Goal: Information Seeking & Learning: Learn about a topic

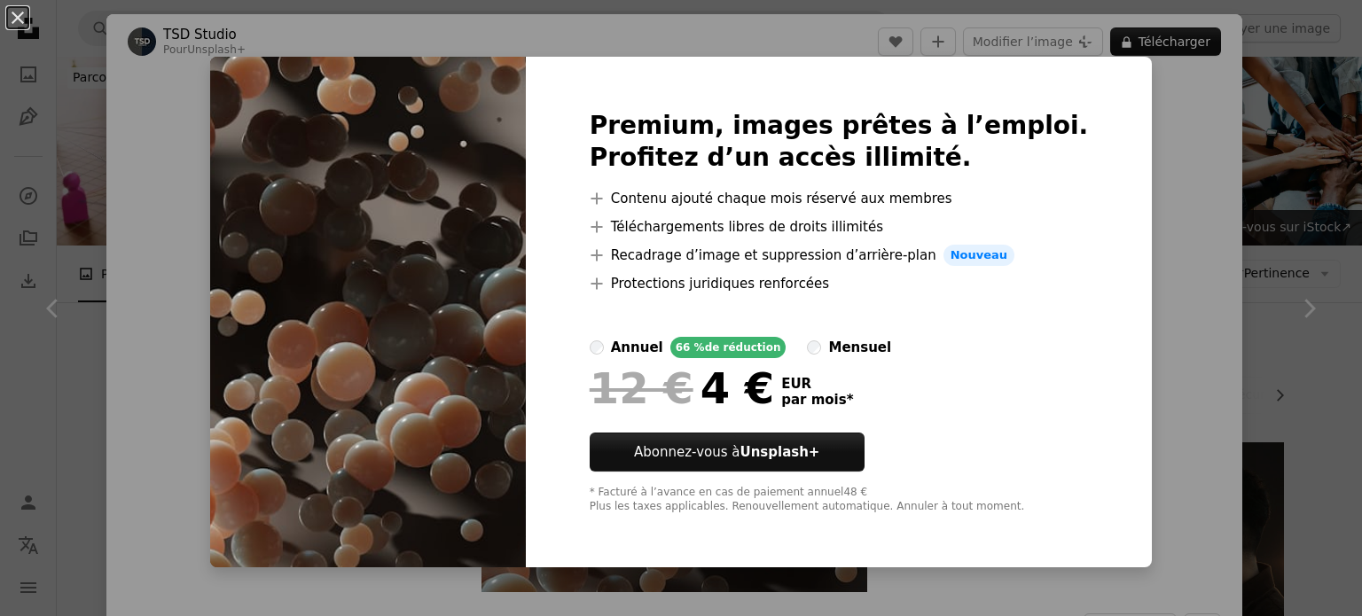
scroll to position [886, 0]
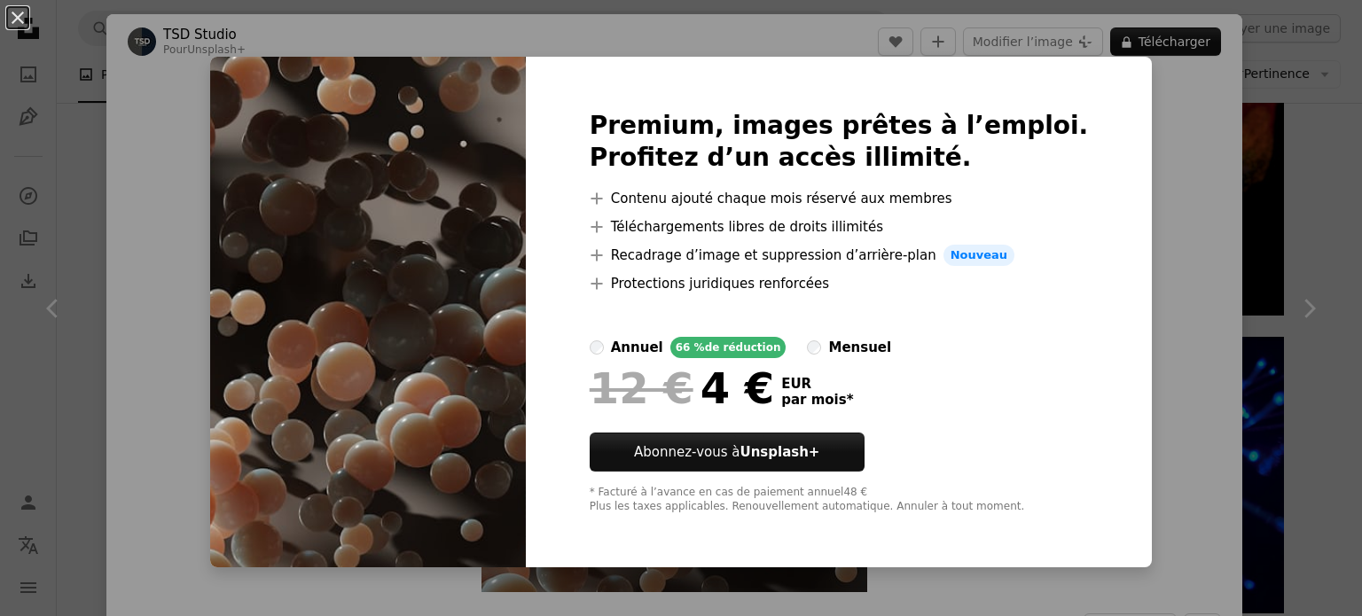
click at [957, 425] on div at bounding box center [838, 421] width 499 height 21
click at [482, 81] on img at bounding box center [368, 312] width 316 height 511
click at [25, 24] on button "An X shape" at bounding box center [17, 17] width 21 height 21
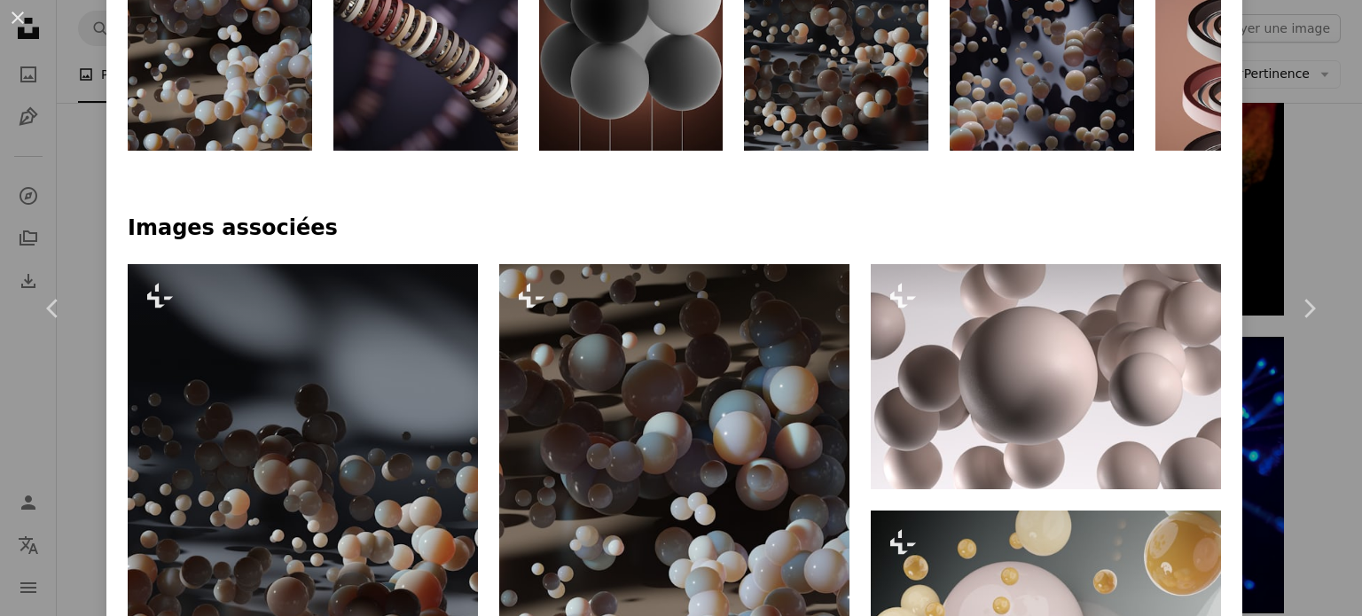
scroll to position [975, 0]
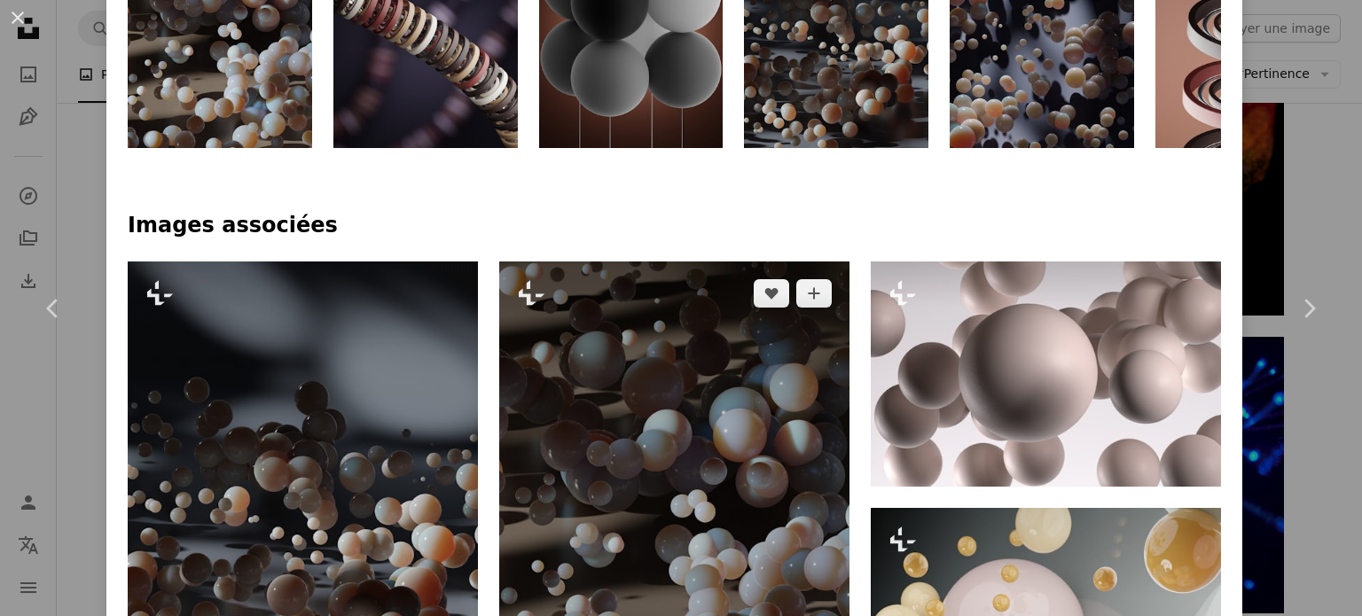
click at [675, 438] on img at bounding box center [674, 494] width 350 height 467
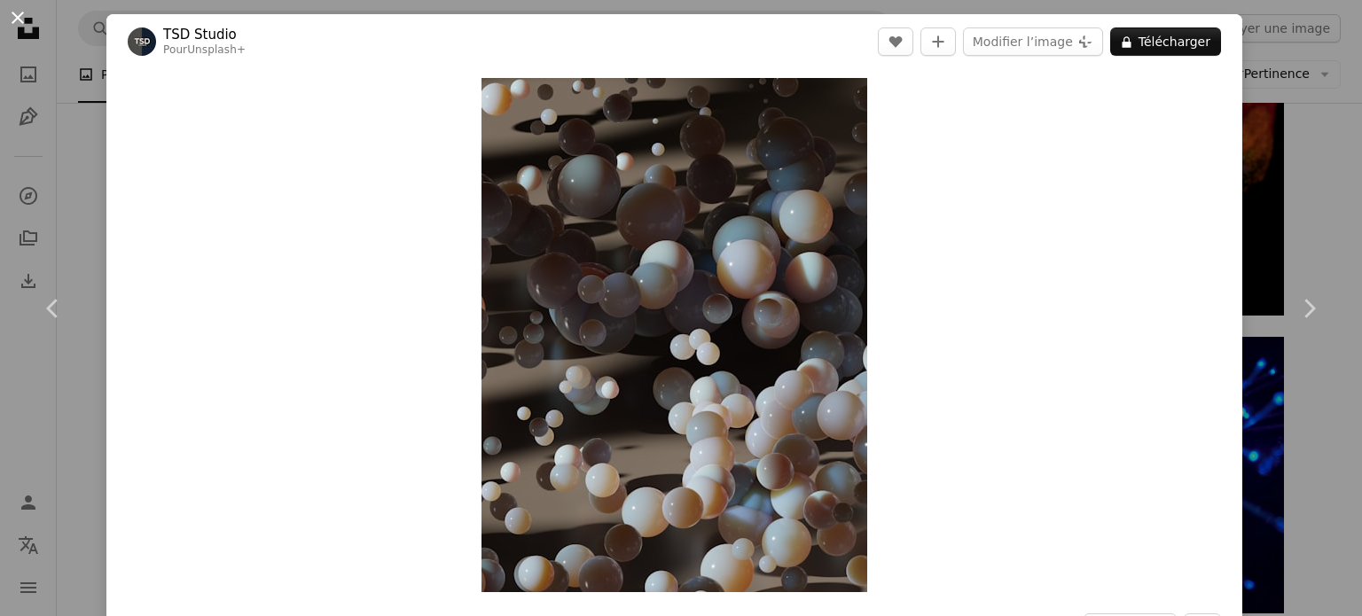
click at [28, 16] on button "An X shape" at bounding box center [17, 17] width 21 height 21
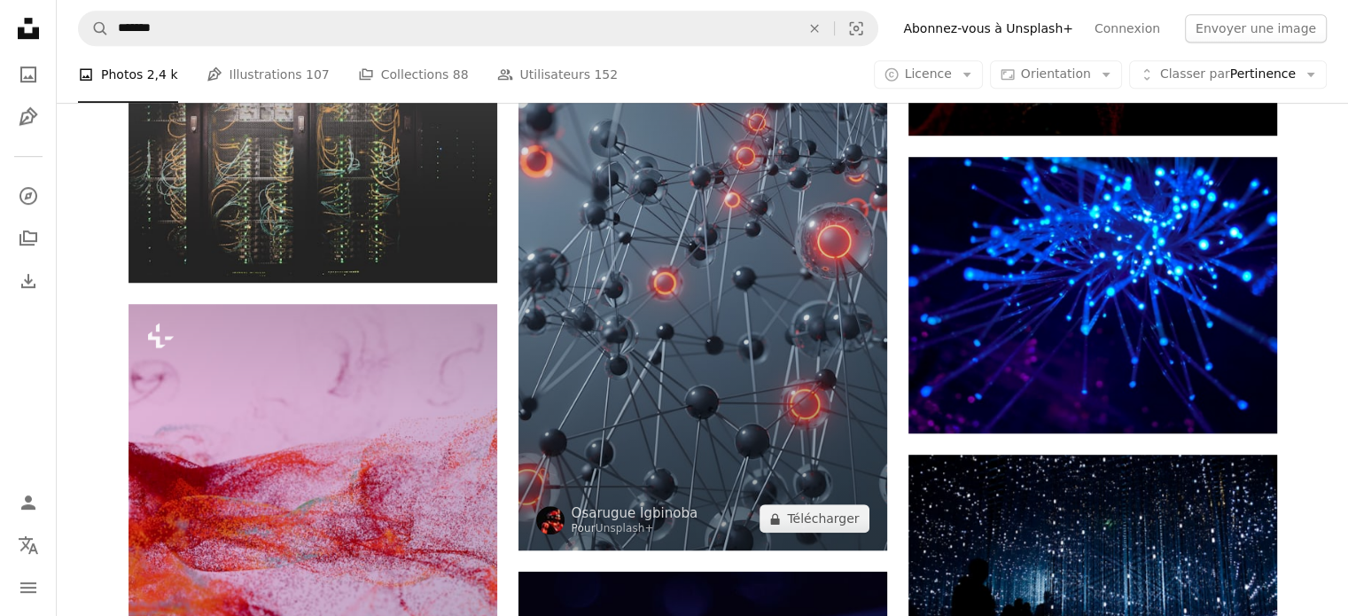
scroll to position [1064, 0]
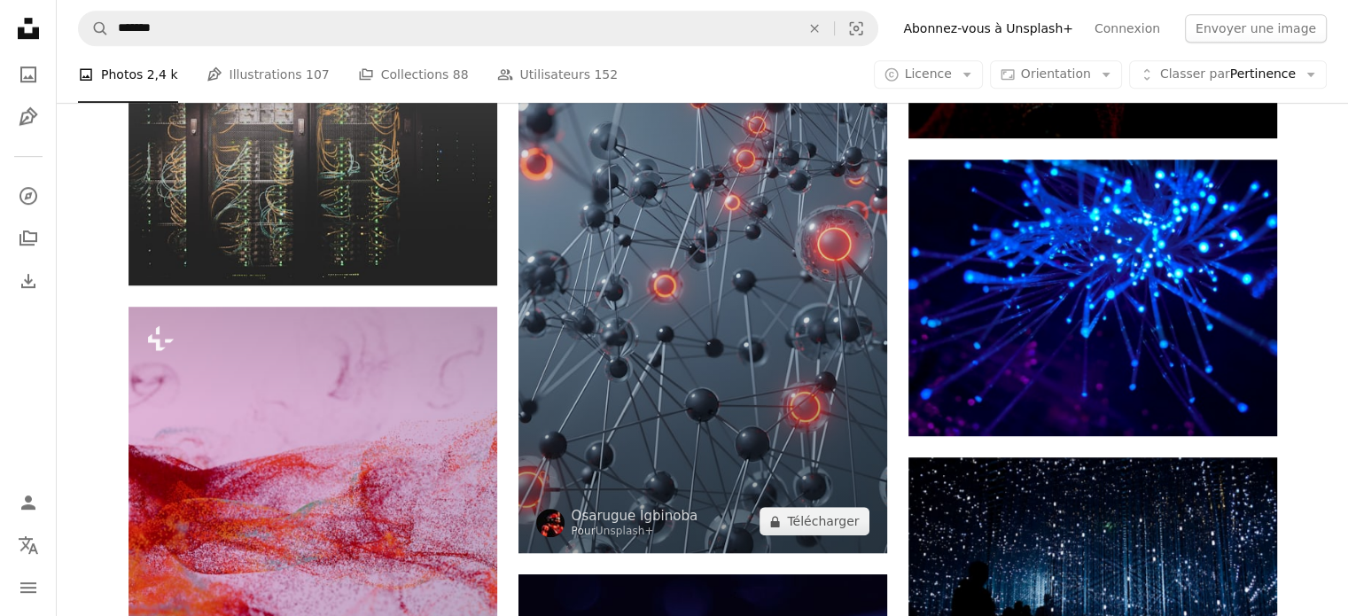
click at [794, 319] on img at bounding box center [703, 226] width 369 height 656
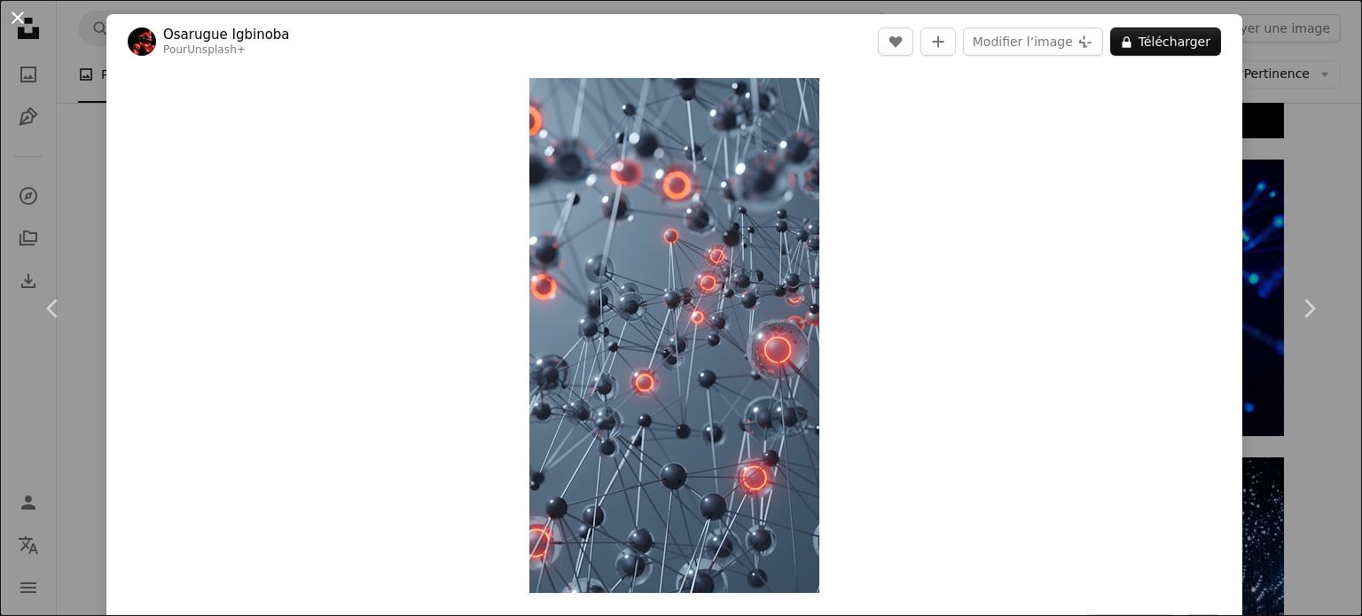
click at [28, 13] on button "An X shape" at bounding box center [17, 17] width 21 height 21
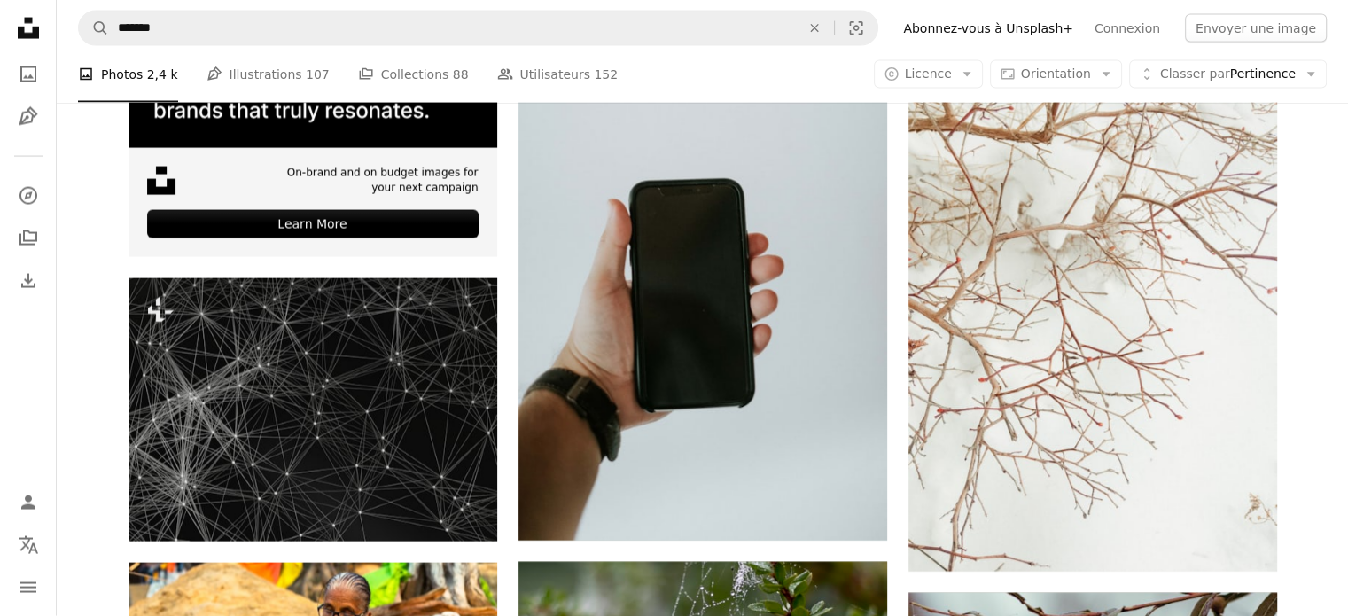
scroll to position [3900, 0]
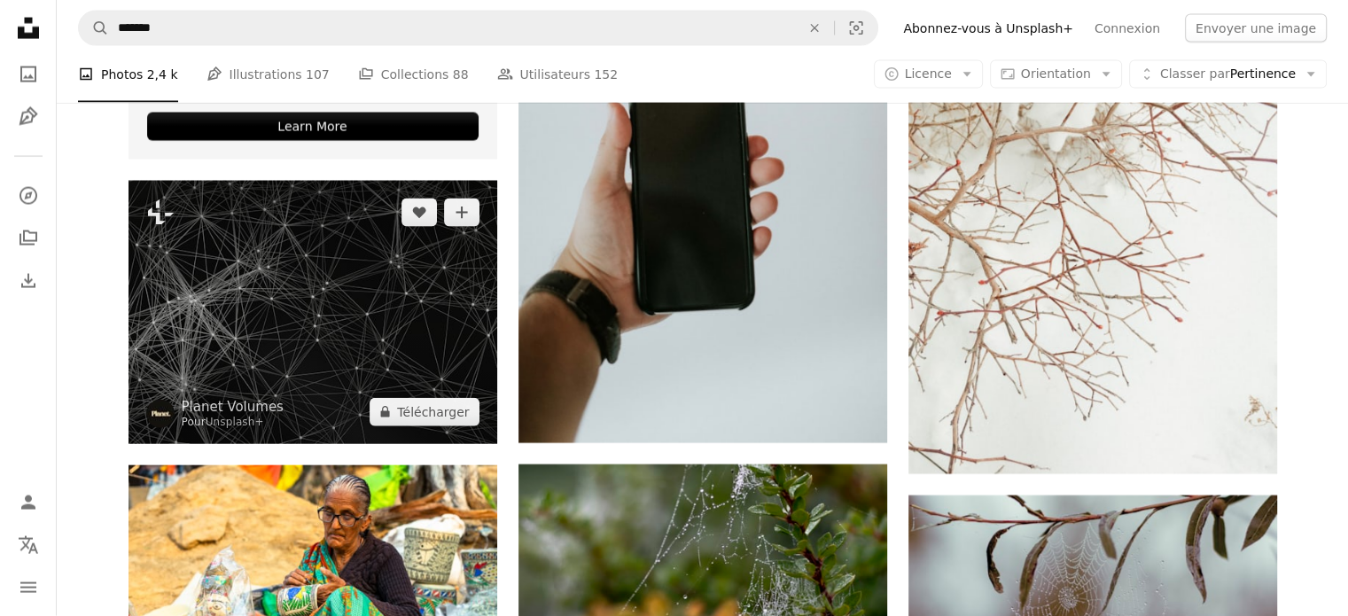
click at [421, 251] on img at bounding box center [313, 312] width 369 height 263
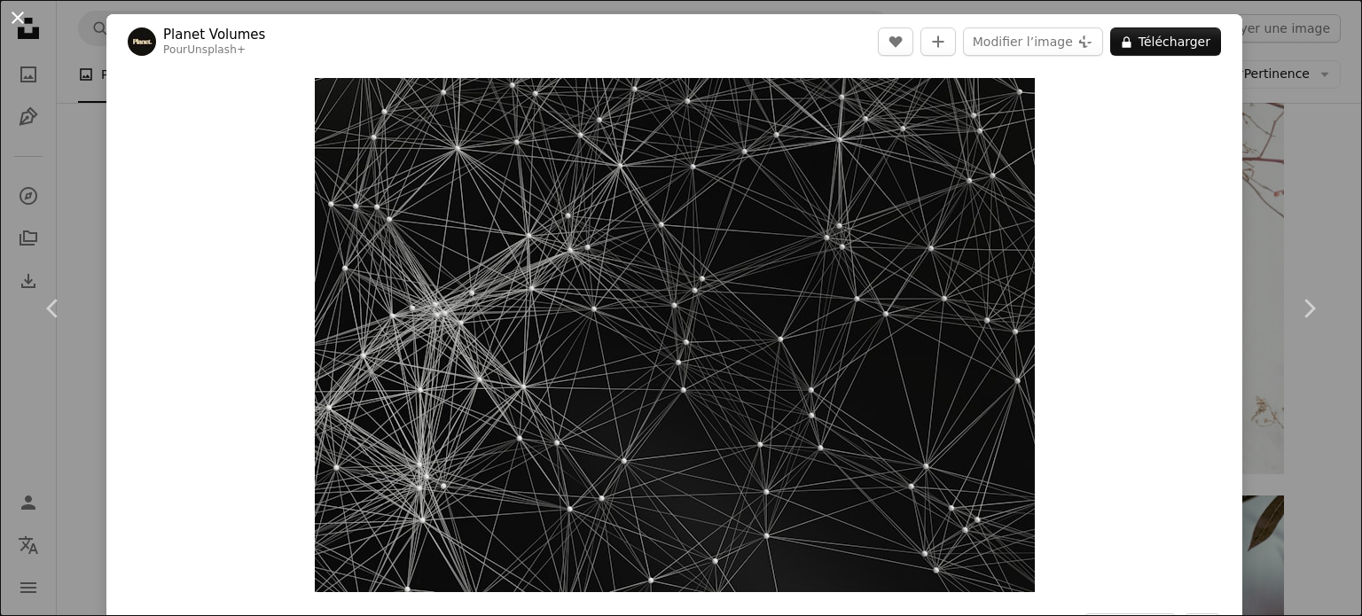
click at [12, 16] on button "An X shape" at bounding box center [17, 17] width 21 height 21
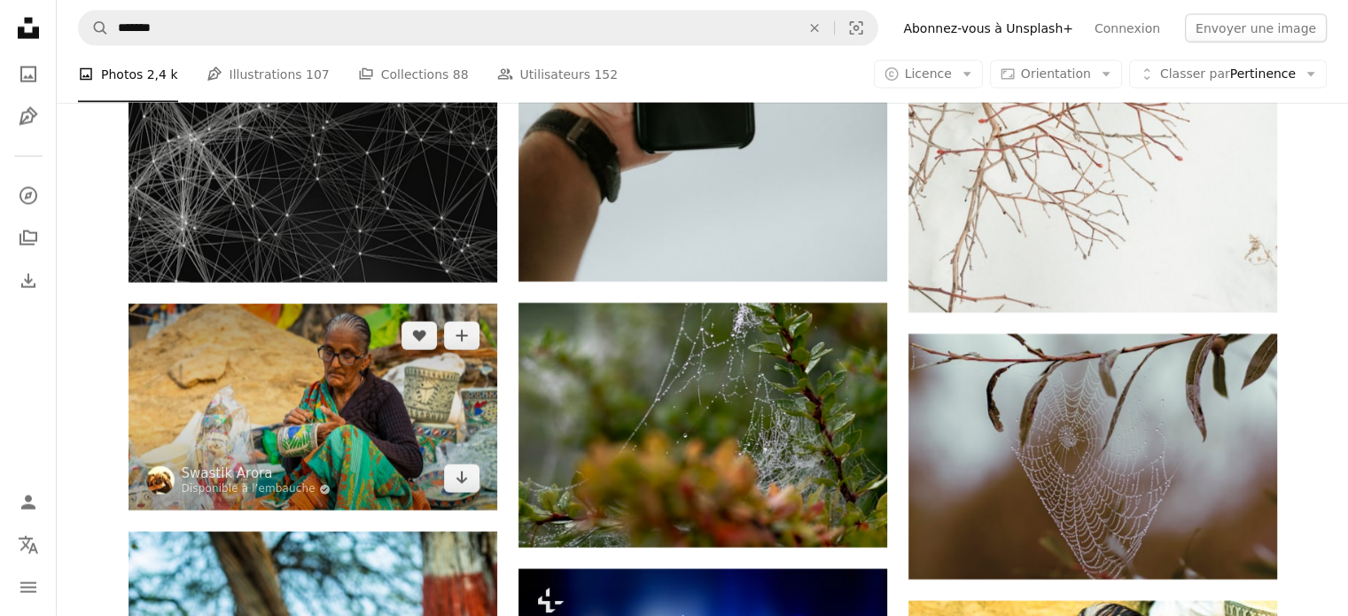
scroll to position [4521, 0]
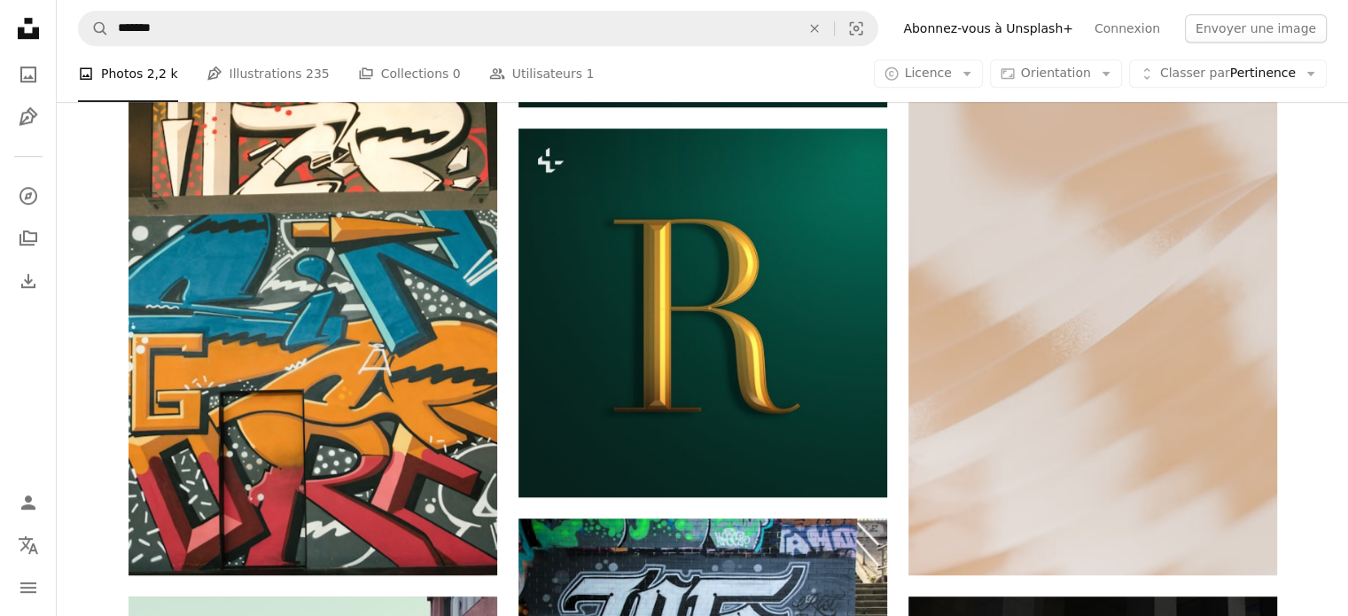
scroll to position [1330, 0]
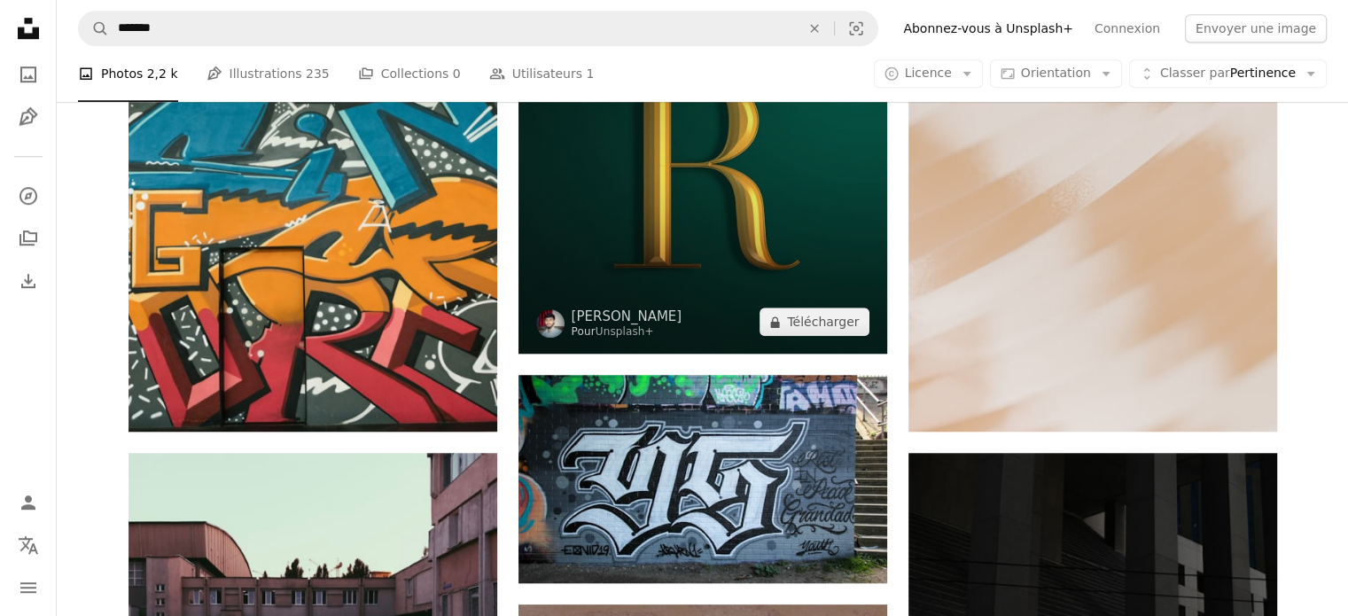
click at [687, 247] on img at bounding box center [703, 169] width 369 height 369
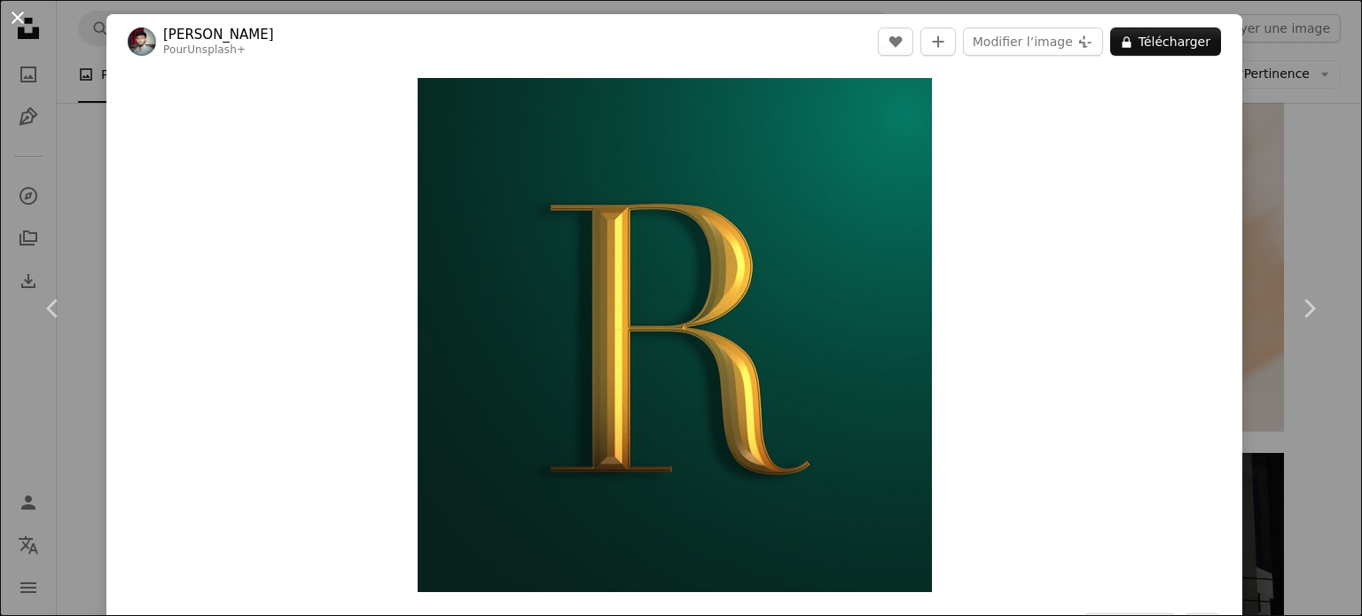
click at [21, 20] on button "An X shape" at bounding box center [17, 17] width 21 height 21
